Goal: Transaction & Acquisition: Purchase product/service

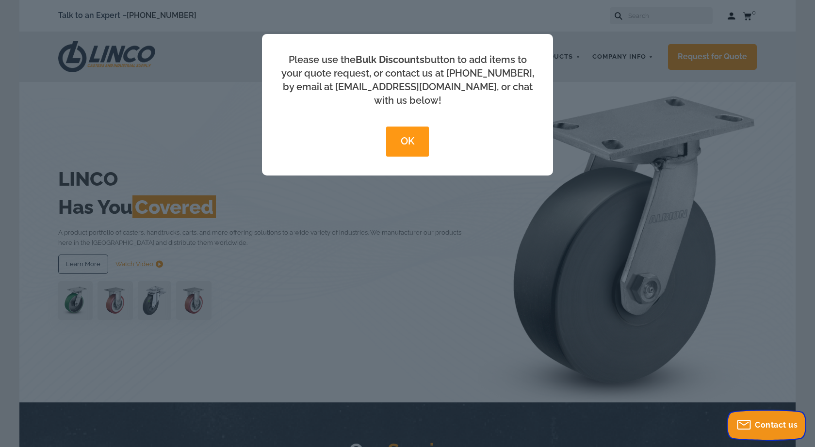
click at [760, 429] on span "Contact us" at bounding box center [775, 424] width 43 height 9
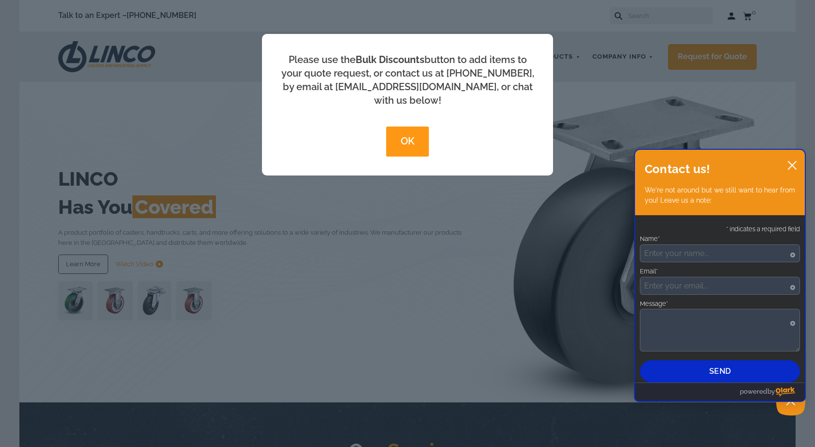
click at [703, 266] on div "* indicates a required field Name* Required Asterisk signifies that this field …" at bounding box center [720, 301] width 160 height 163
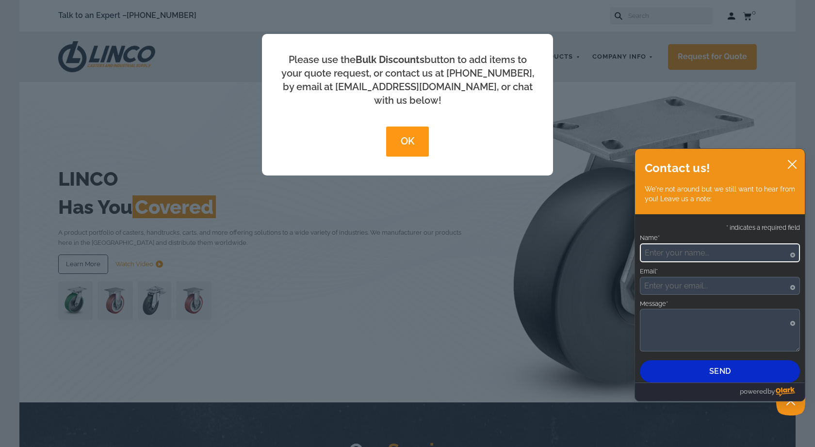
click at [703, 255] on input "Name*" at bounding box center [720, 252] width 160 height 19
type input "[PERSON_NAME]"
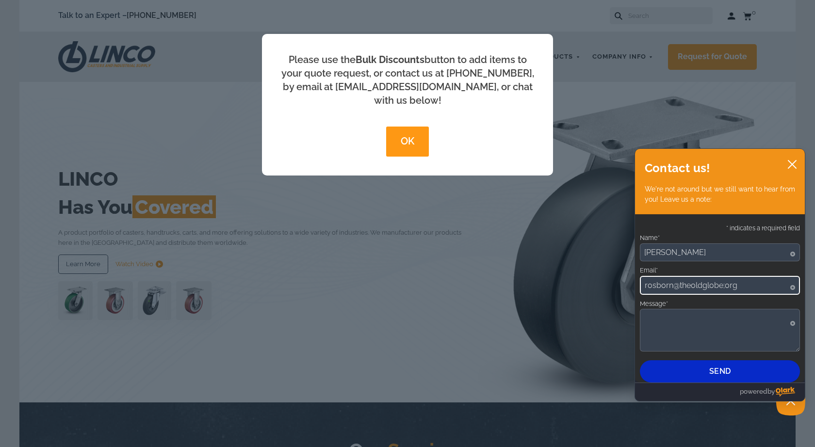
type input "rosborn@theoldglobe;org"
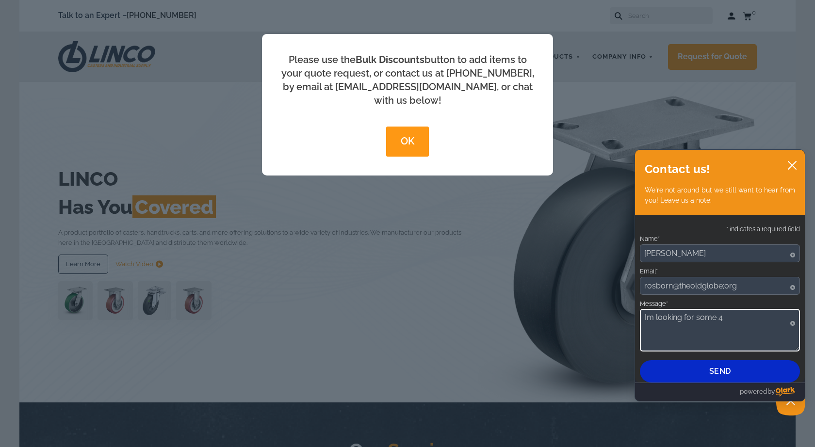
type textarea "Im looking for some 4"
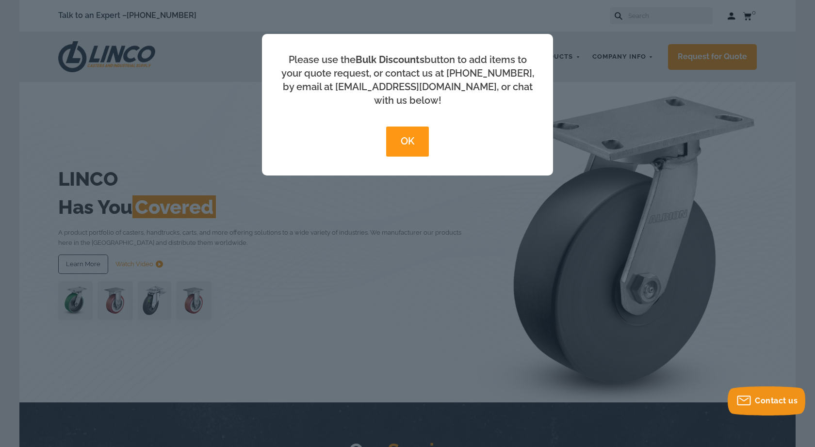
click at [397, 127] on button "OK" at bounding box center [407, 142] width 42 height 30
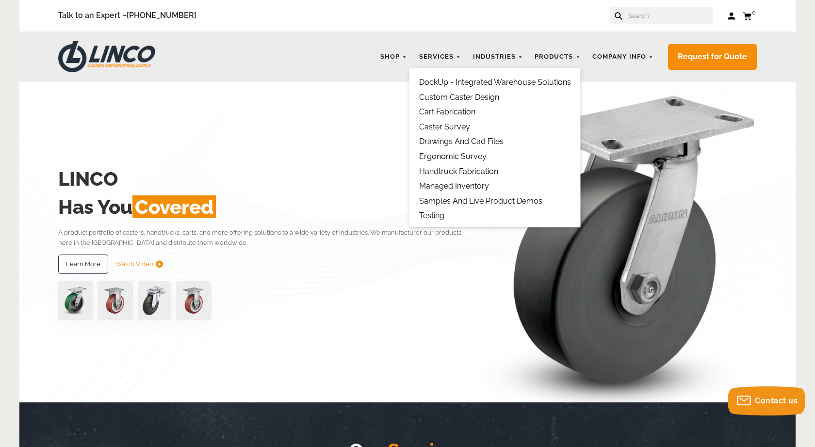
click at [451, 123] on link "Caster Survey" at bounding box center [444, 126] width 51 height 9
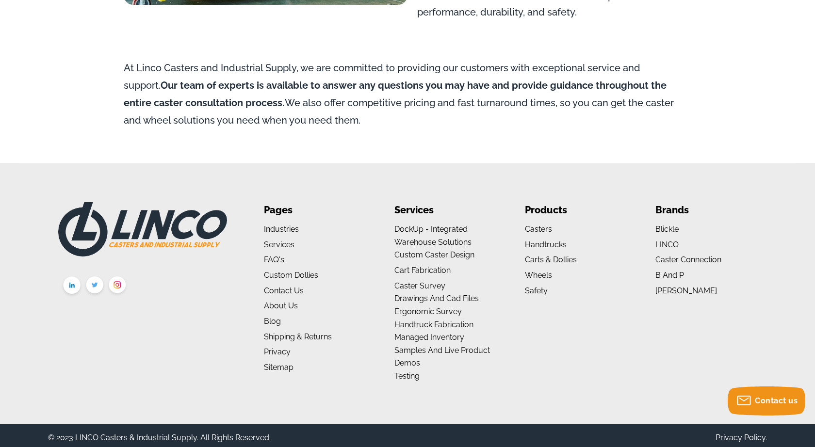
scroll to position [1088, 0]
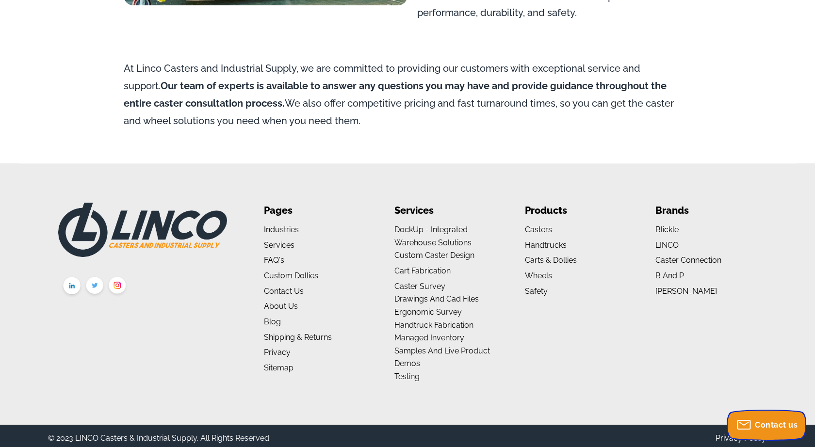
click at [780, 427] on span "Contact us" at bounding box center [775, 424] width 43 height 9
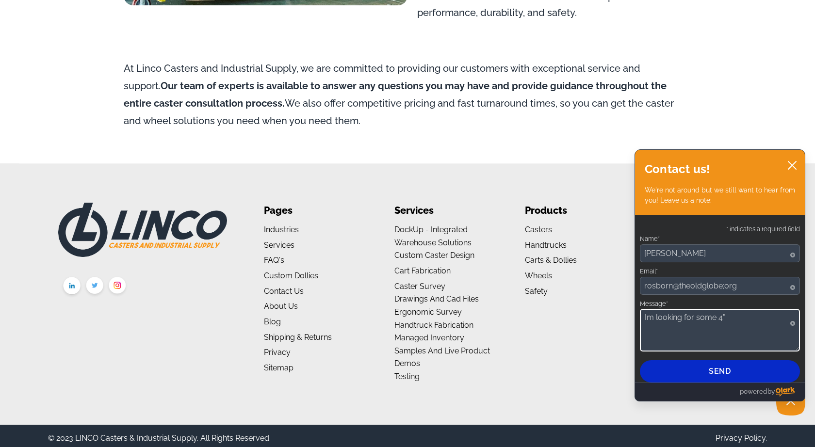
click at [739, 328] on textarea "Im looking for some 4"" at bounding box center [720, 330] width 160 height 43
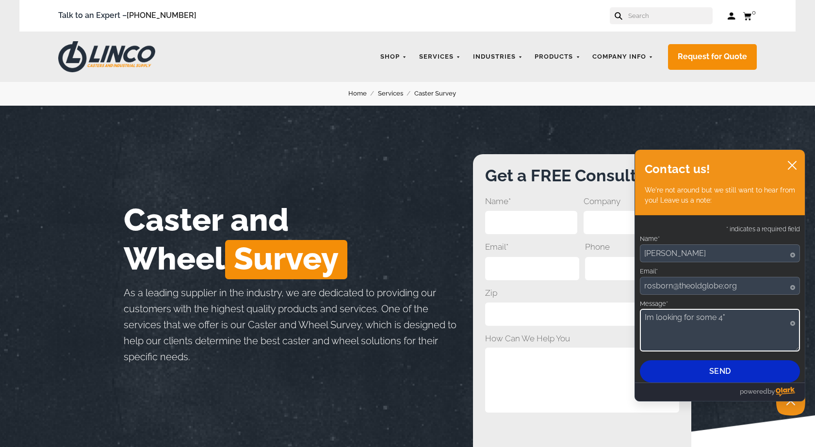
scroll to position [0, 0]
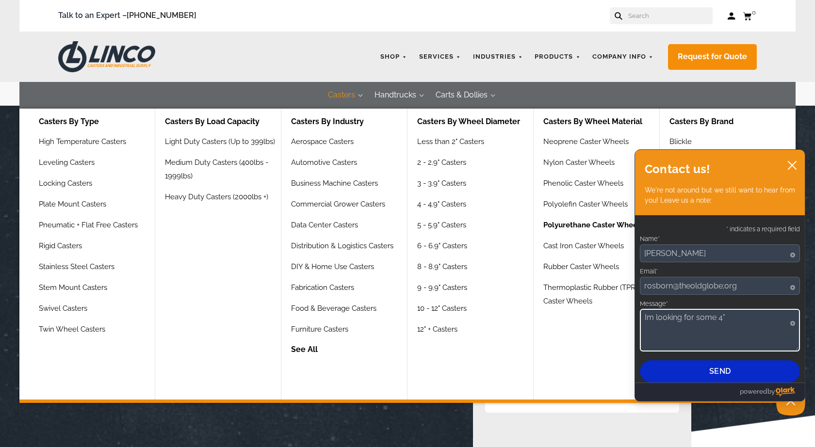
type textarea "Im looking for some 4""
click at [572, 225] on link "Polyurethane Caster Wheels" at bounding box center [593, 228] width 100 height 21
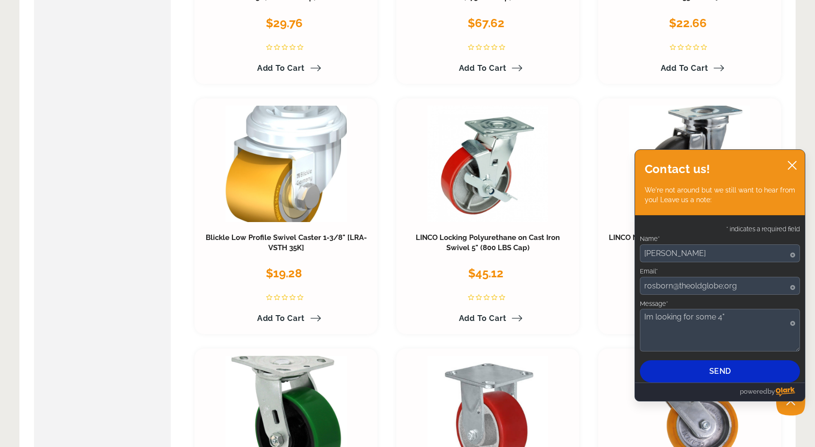
scroll to position [586, 0]
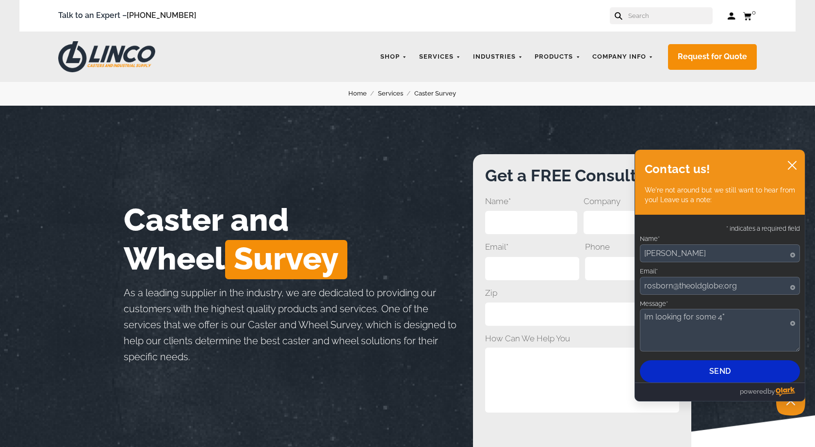
click at [552, 80] on div "LINCO CASTERS & INDUSTRIAL SUPPLY Shop Industries Automotive Business Machine D…" at bounding box center [407, 57] width 776 height 50
click at [548, 81] on div "LINCO CASTERS & INDUSTRIAL SUPPLY Shop Industries Automotive Business Machine D…" at bounding box center [407, 57] width 776 height 50
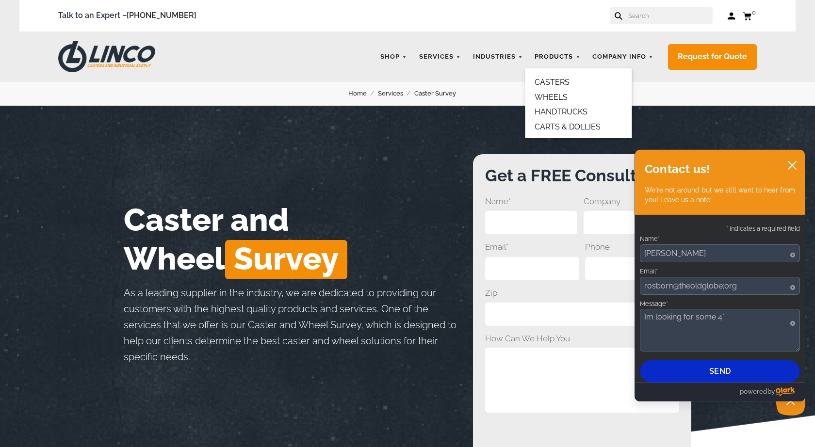
click at [551, 55] on link "Products" at bounding box center [557, 57] width 55 height 19
click at [548, 80] on link "CASTERS" at bounding box center [551, 82] width 35 height 9
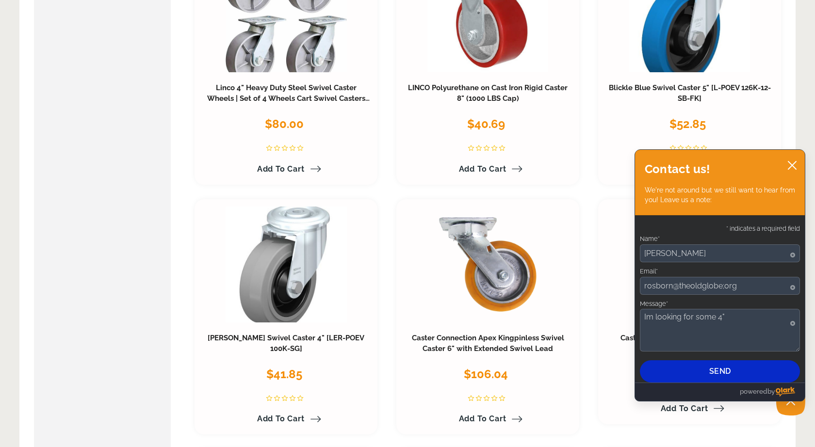
scroll to position [2829, 0]
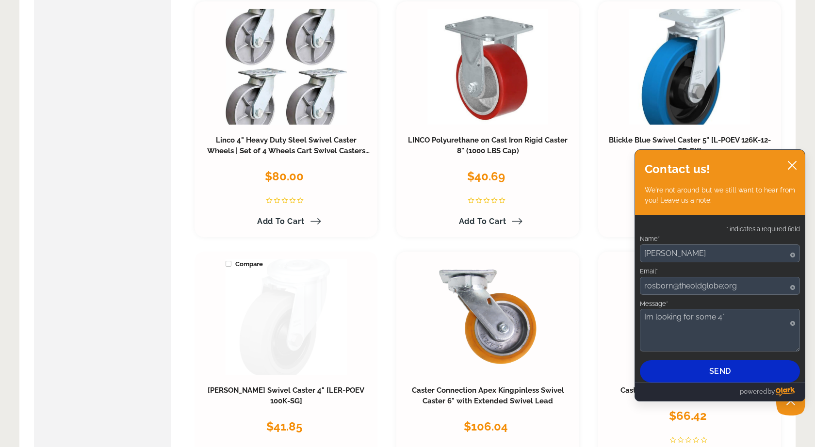
click at [272, 308] on link at bounding box center [285, 317] width 121 height 116
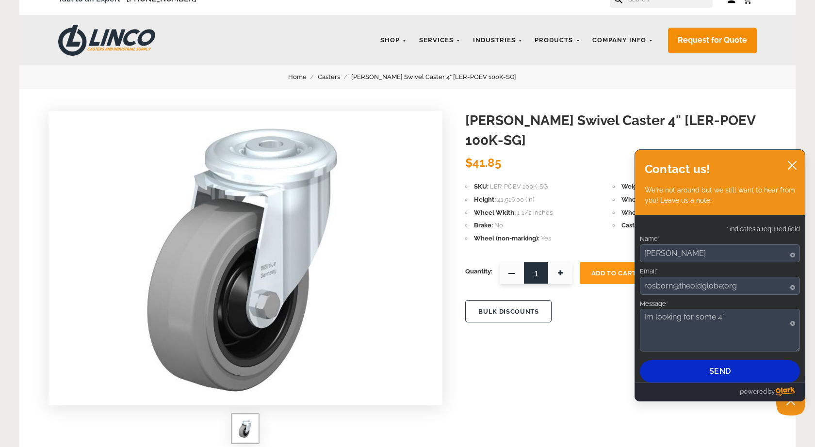
scroll to position [15, 0]
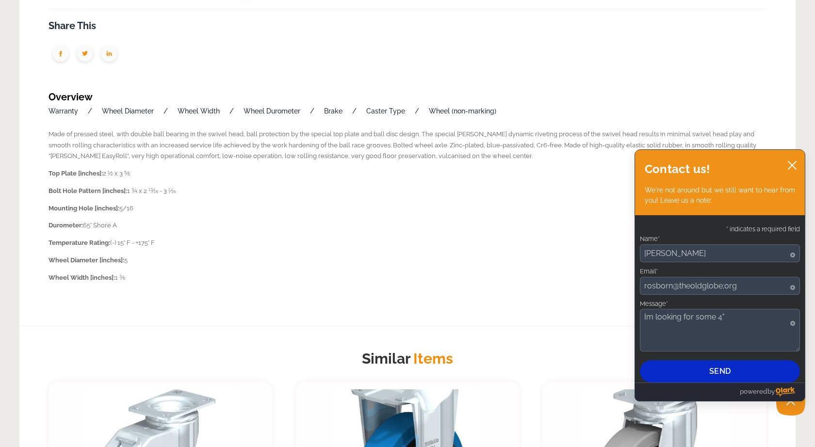
scroll to position [502, 0]
